Goal: Information Seeking & Learning: Find specific fact

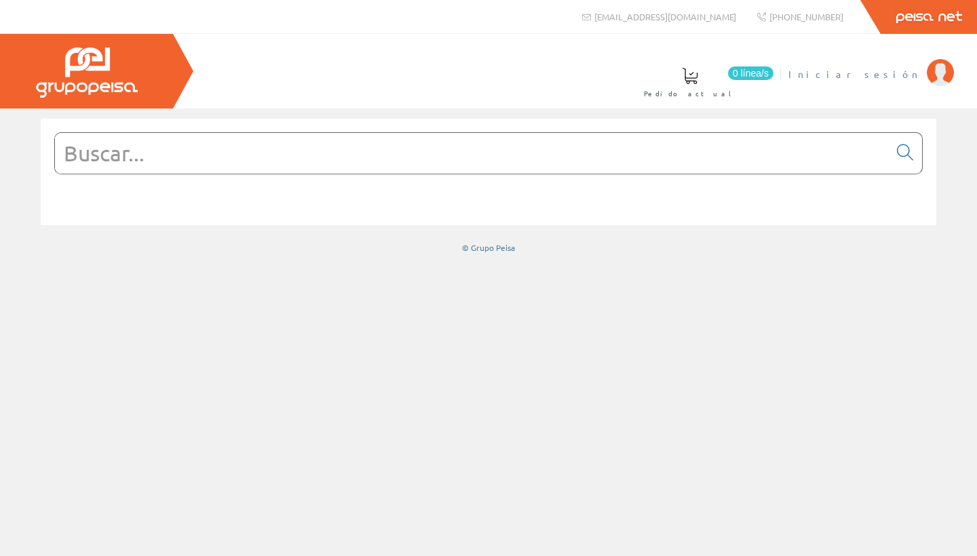
click at [480, 72] on span "Iniciar sesión" at bounding box center [854, 74] width 132 height 14
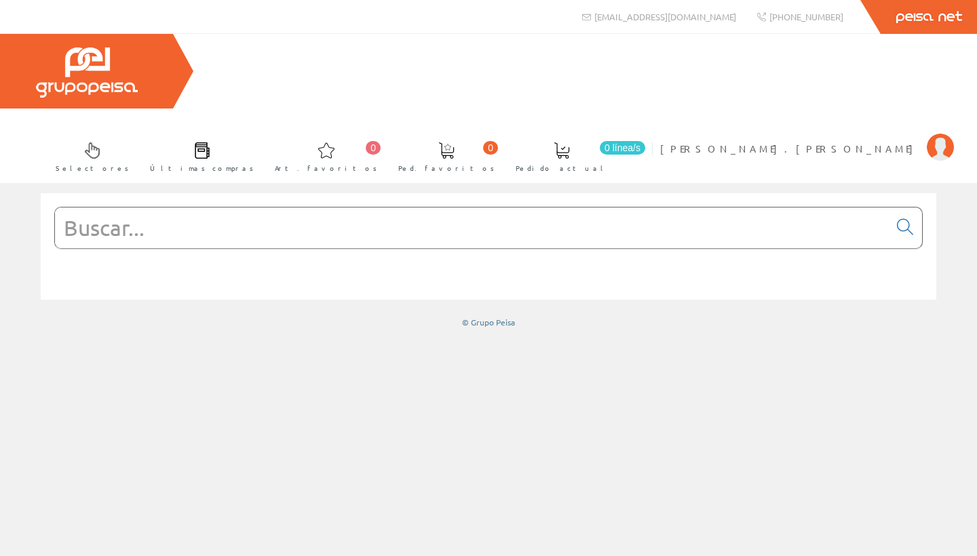
click at [296, 193] on div at bounding box center [489, 246] width 896 height 107
click at [280, 208] on input "text" at bounding box center [472, 228] width 834 height 41
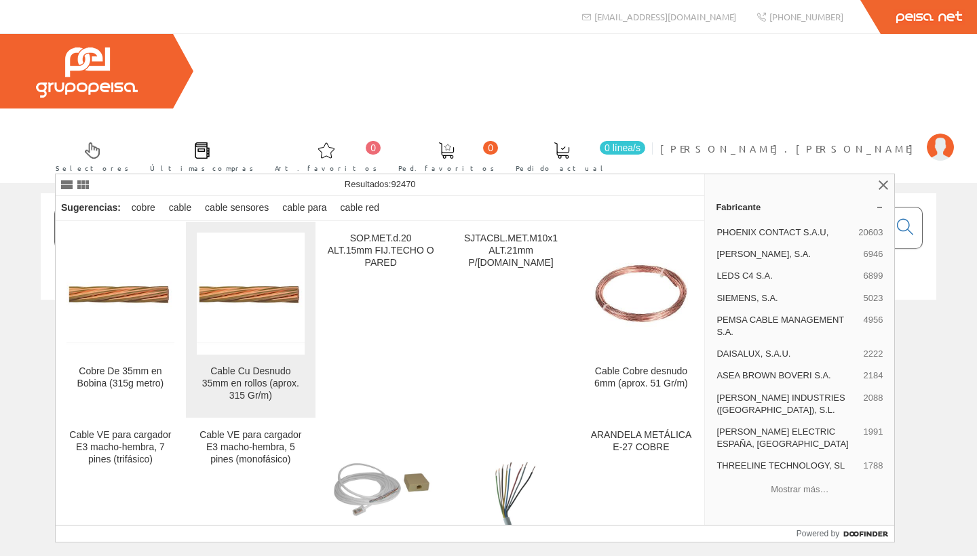
type input "cable cobre desnudo 35"
click at [236, 331] on img at bounding box center [251, 294] width 108 height 102
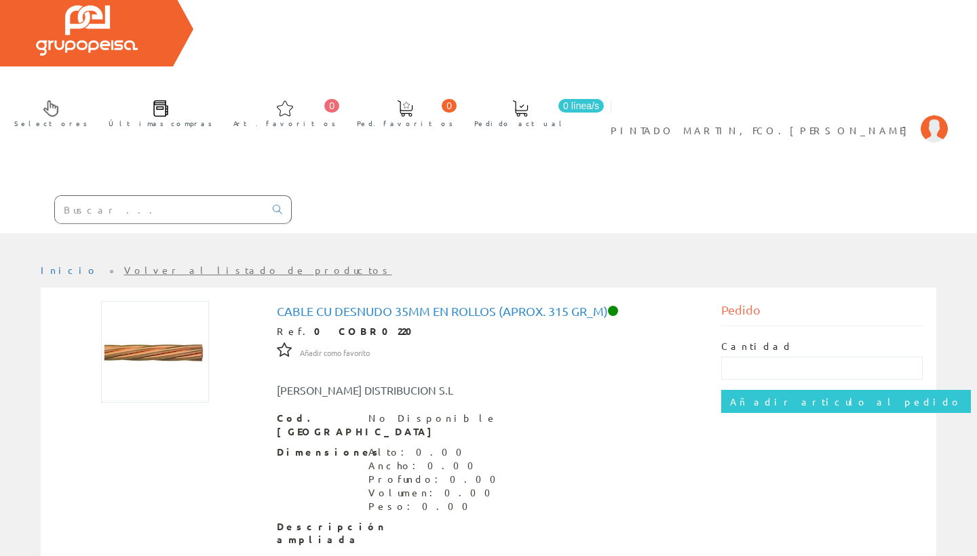
scroll to position [41, 0]
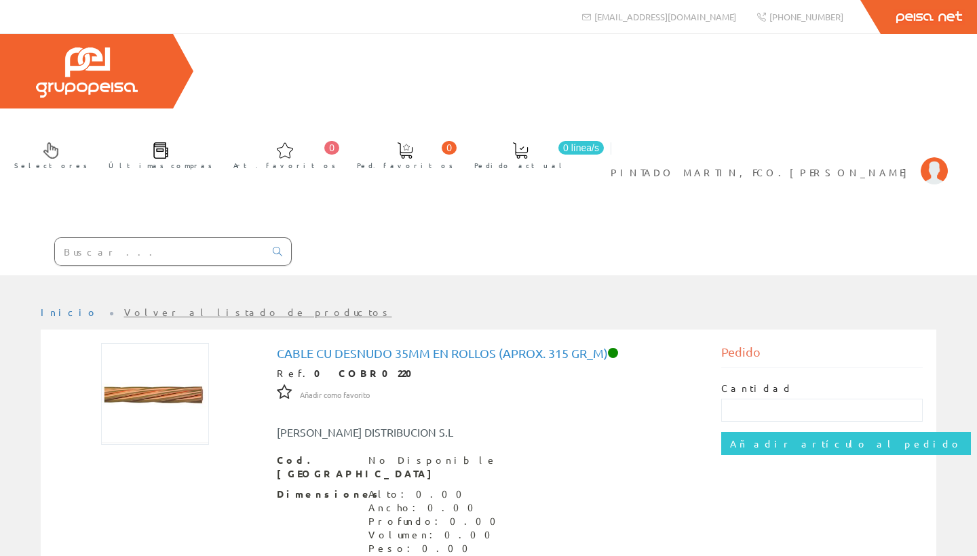
scroll to position [41, 0]
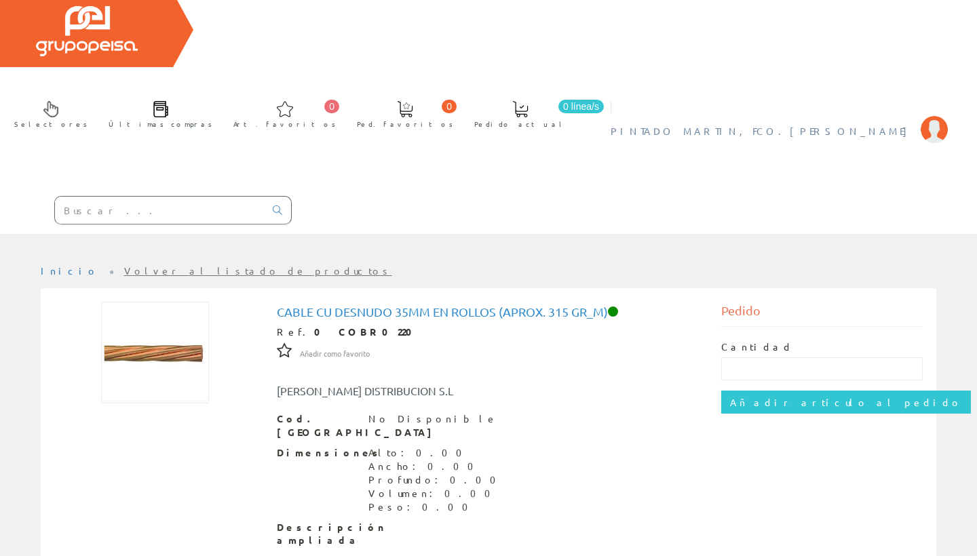
click at [876, 124] on span "PINTADO MARTIN, FCO.[PERSON_NAME]" at bounding box center [762, 131] width 303 height 14
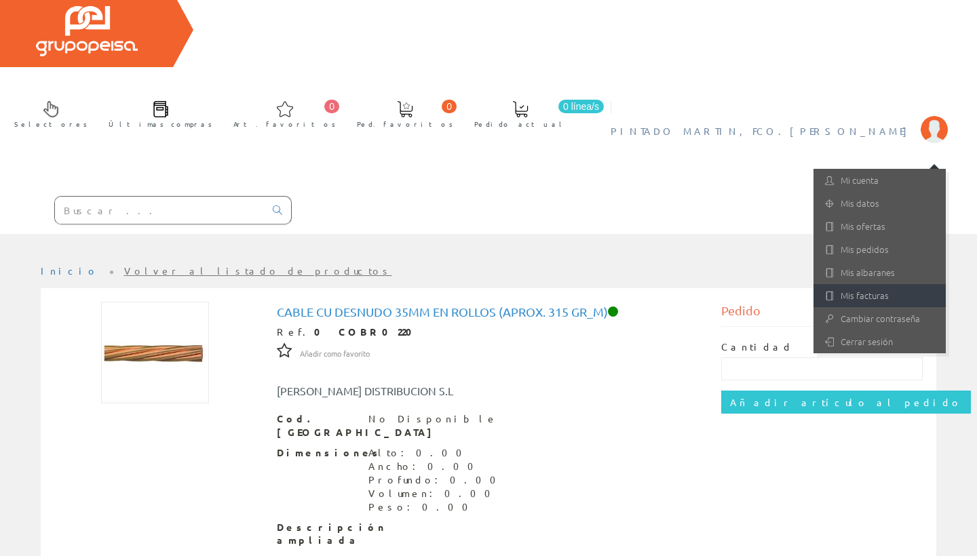
click at [862, 284] on link "Mis facturas" at bounding box center [879, 295] width 132 height 23
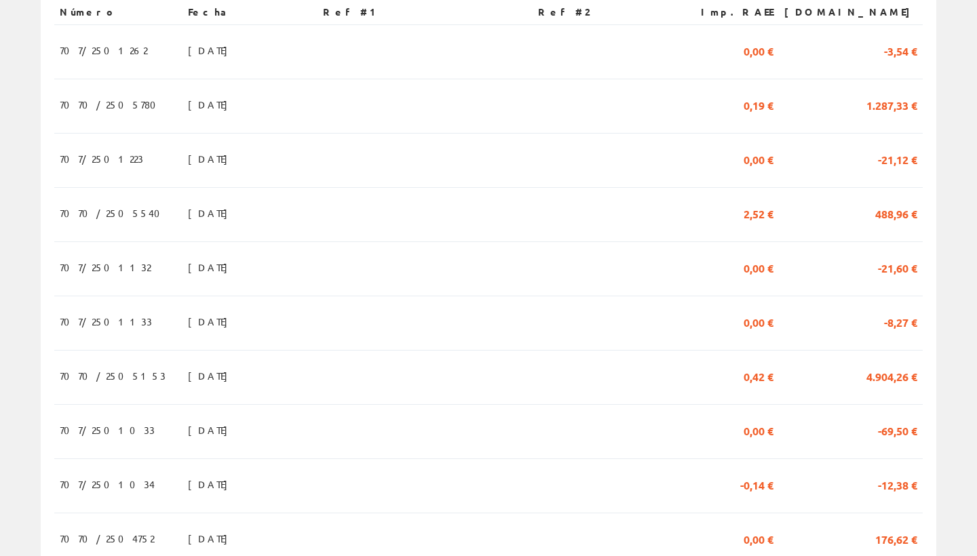
scroll to position [382, 0]
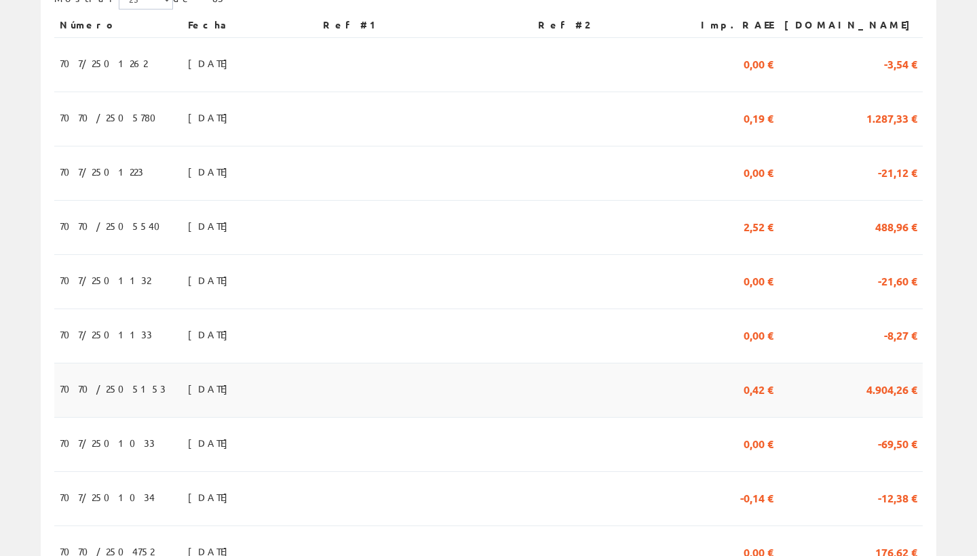
click at [898, 377] on span "4.904,26 €" at bounding box center [891, 388] width 51 height 23
